Goal: Answer question/provide support: Share knowledge or assist other users

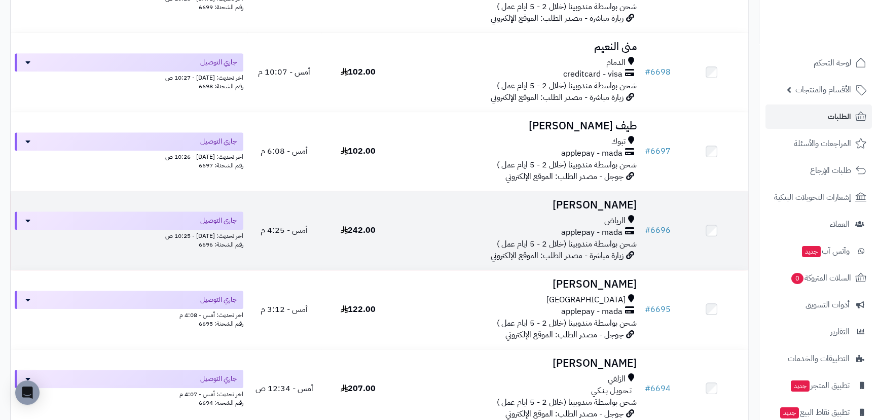
scroll to position [598, 0]
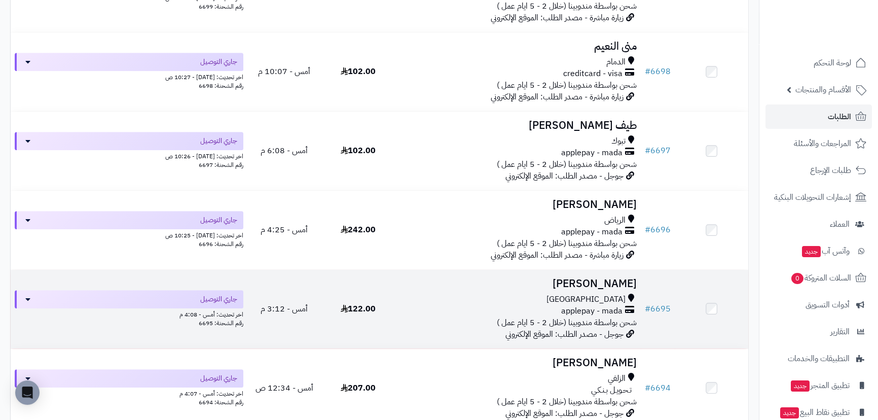
click at [626, 278] on h3 "[PERSON_NAME]" at bounding box center [518, 284] width 238 height 12
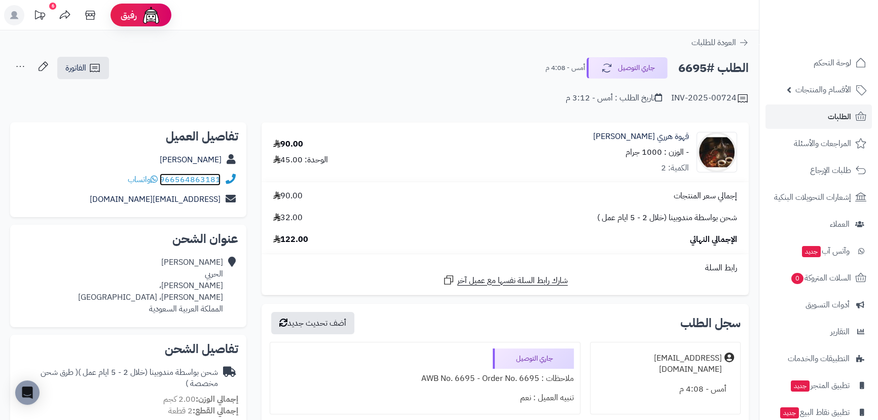
click at [176, 178] on link "966564863181" at bounding box center [190, 179] width 61 height 12
drag, startPoint x: 225, startPoint y: 180, endPoint x: 154, endPoint y: 182, distance: 71.0
click at [154, 182] on div "966564863181 واتساب" at bounding box center [128, 180] width 220 height 20
copy div "966564863181"
drag, startPoint x: 206, startPoint y: 159, endPoint x: 218, endPoint y: 160, distance: 12.7
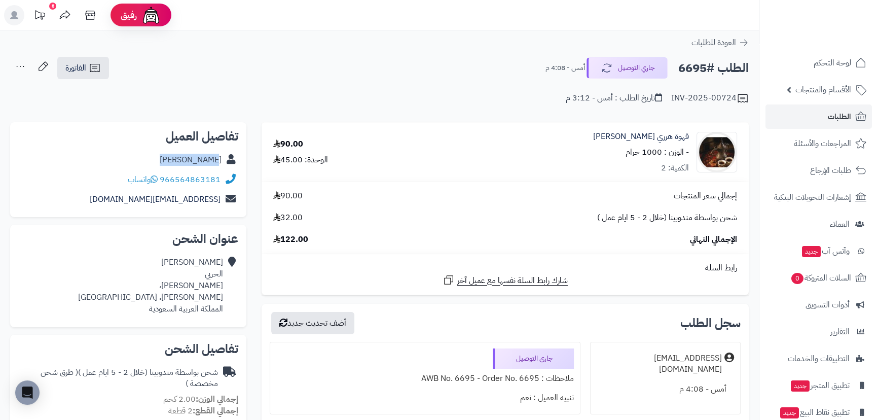
click at [218, 160] on div "نايف الحربي" at bounding box center [128, 160] width 220 height 20
click at [179, 157] on div "نايف الحربي" at bounding box center [128, 160] width 220 height 20
drag, startPoint x: 178, startPoint y: 157, endPoint x: 221, endPoint y: 161, distance: 43.8
click at [221, 161] on div "نايف الحربي" at bounding box center [128, 160] width 220 height 20
click at [831, 59] on span "لوحة التحكم" at bounding box center [832, 63] width 37 height 14
